Goal: Information Seeking & Learning: Learn about a topic

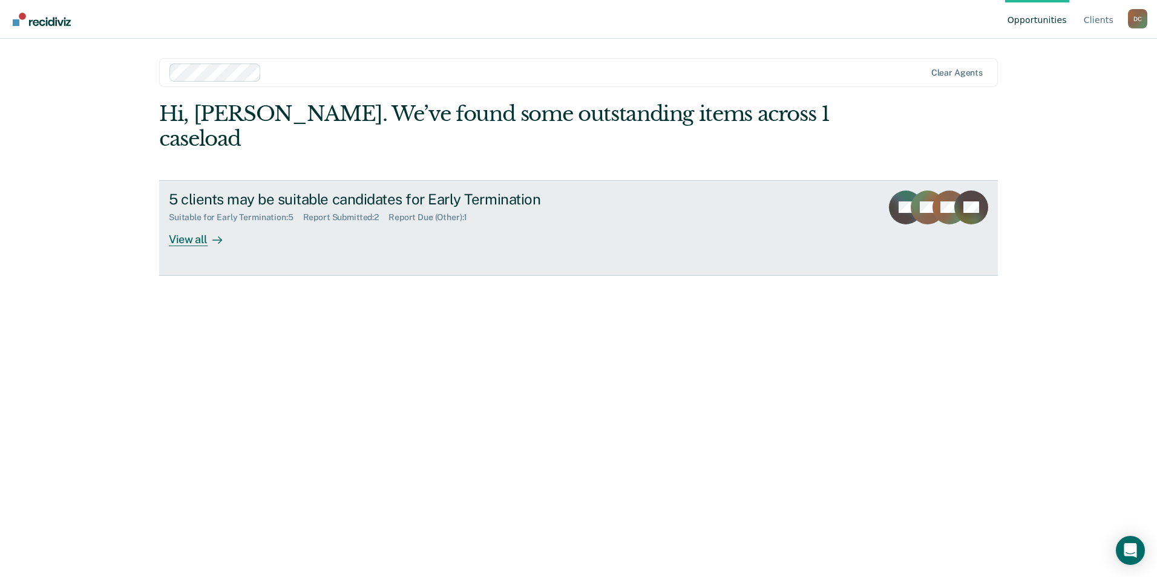
click at [196, 223] on div "View all" at bounding box center [203, 235] width 68 height 24
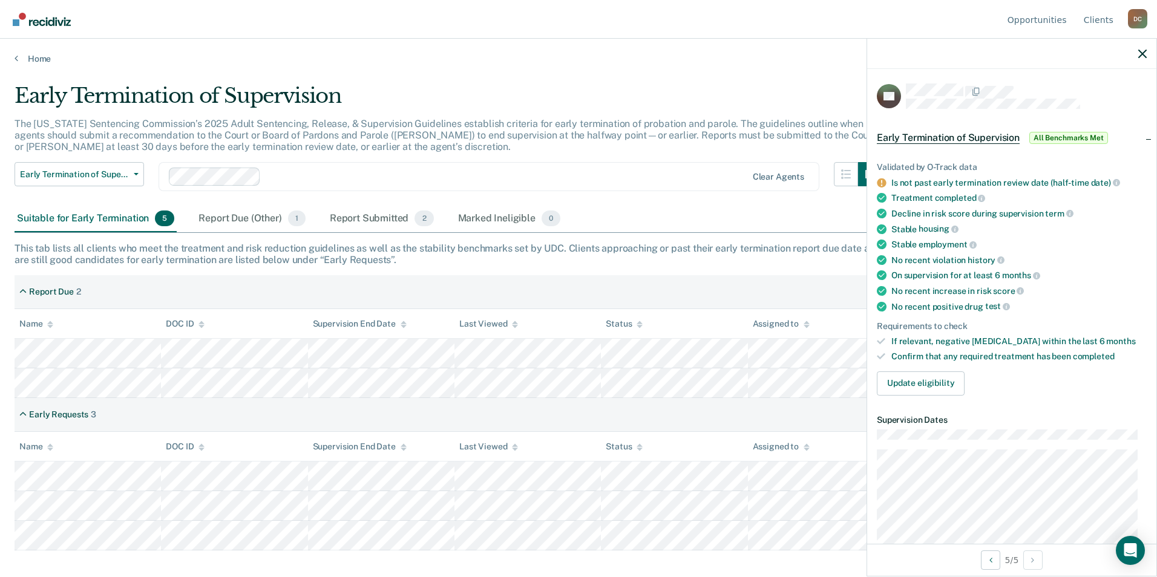
click at [1146, 55] on div at bounding box center [1011, 54] width 289 height 30
click at [1139, 54] on icon "button" at bounding box center [1142, 54] width 8 height 8
